Goal: Information Seeking & Learning: Learn about a topic

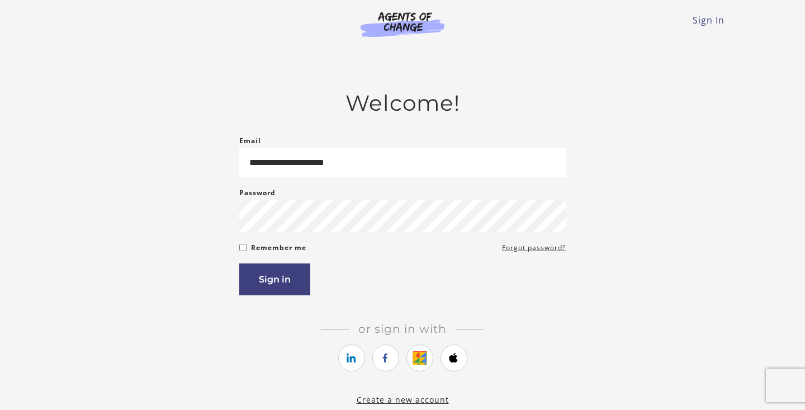
type input "**********"
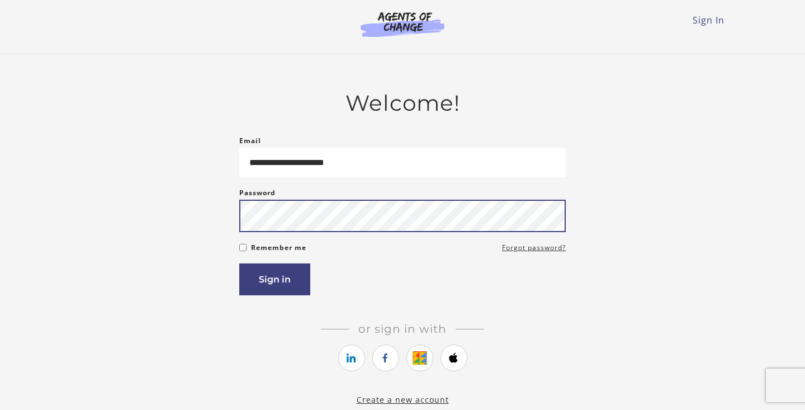
click at [239, 263] on button "Sign in" at bounding box center [274, 279] width 71 height 32
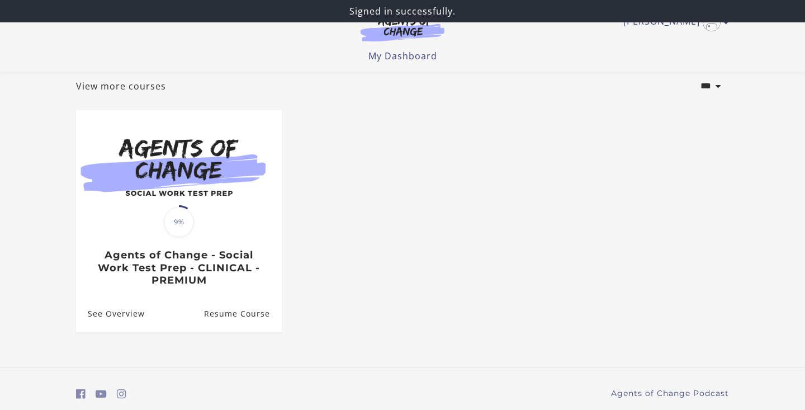
scroll to position [105, 0]
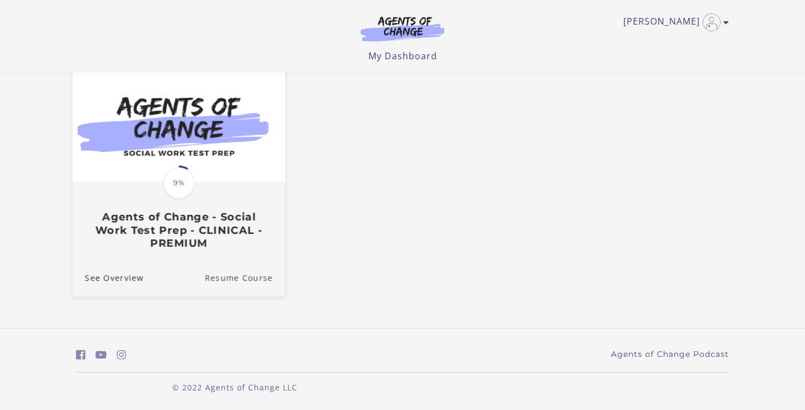
click at [220, 280] on link "Resume Course" at bounding box center [245, 276] width 80 height 37
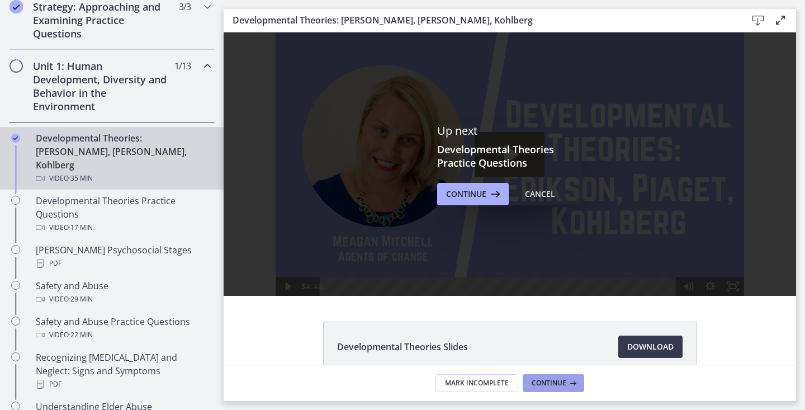
click at [561, 382] on span "Continue" at bounding box center [548, 382] width 35 height 9
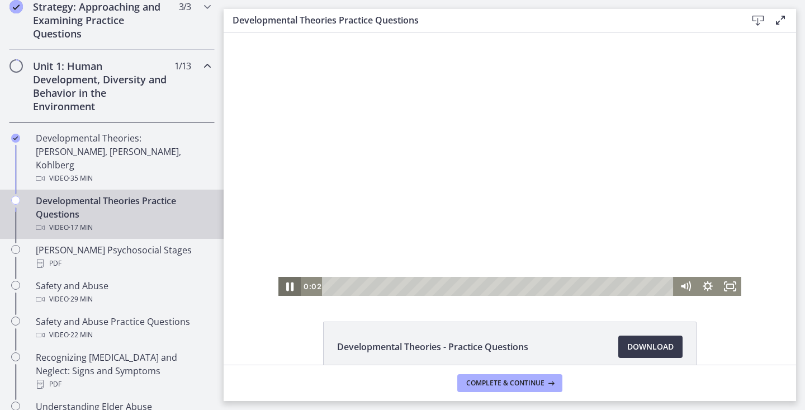
click at [288, 291] on icon "Pause" at bounding box center [289, 286] width 27 height 23
